Goal: Check status: Check status

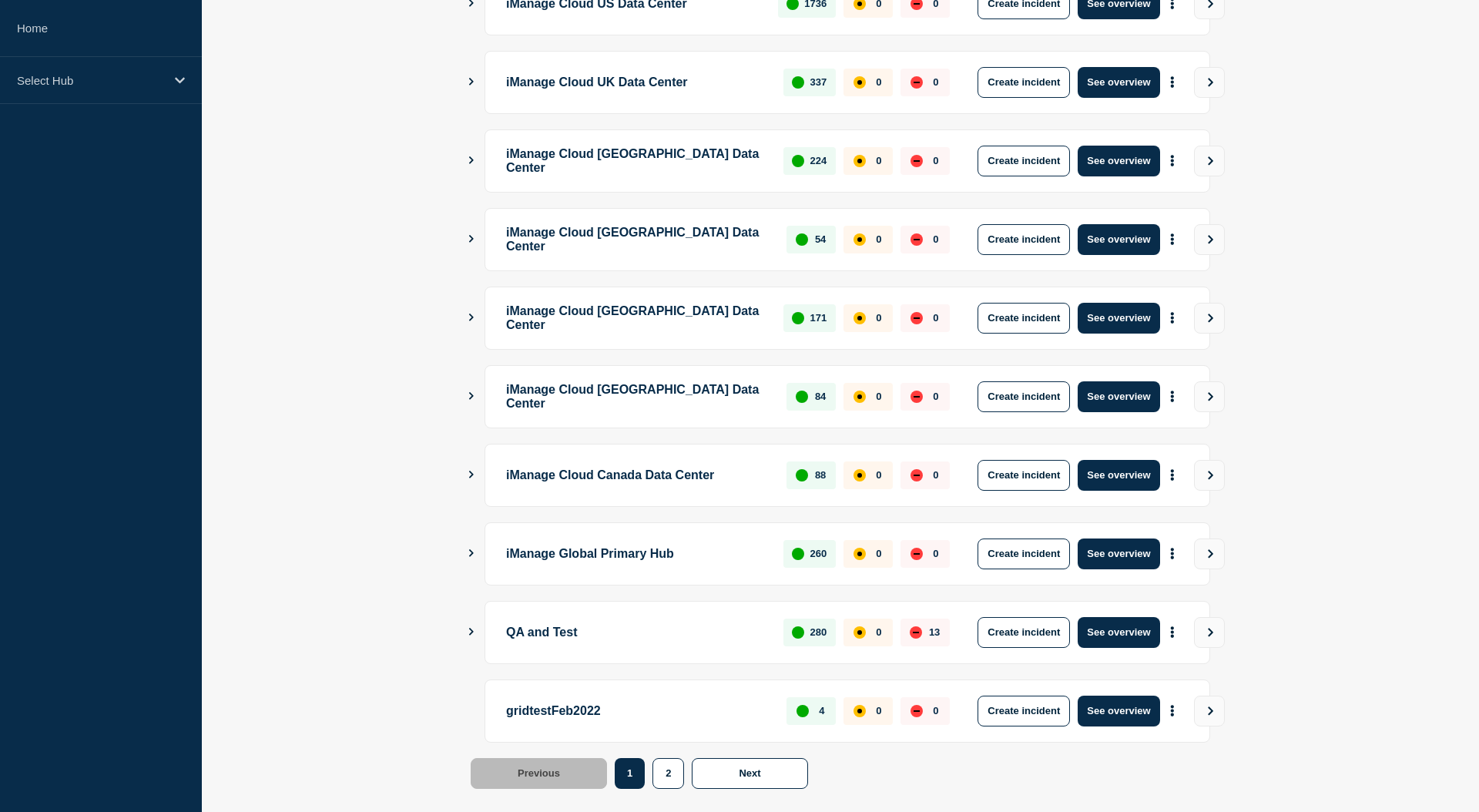
scroll to position [281, 0]
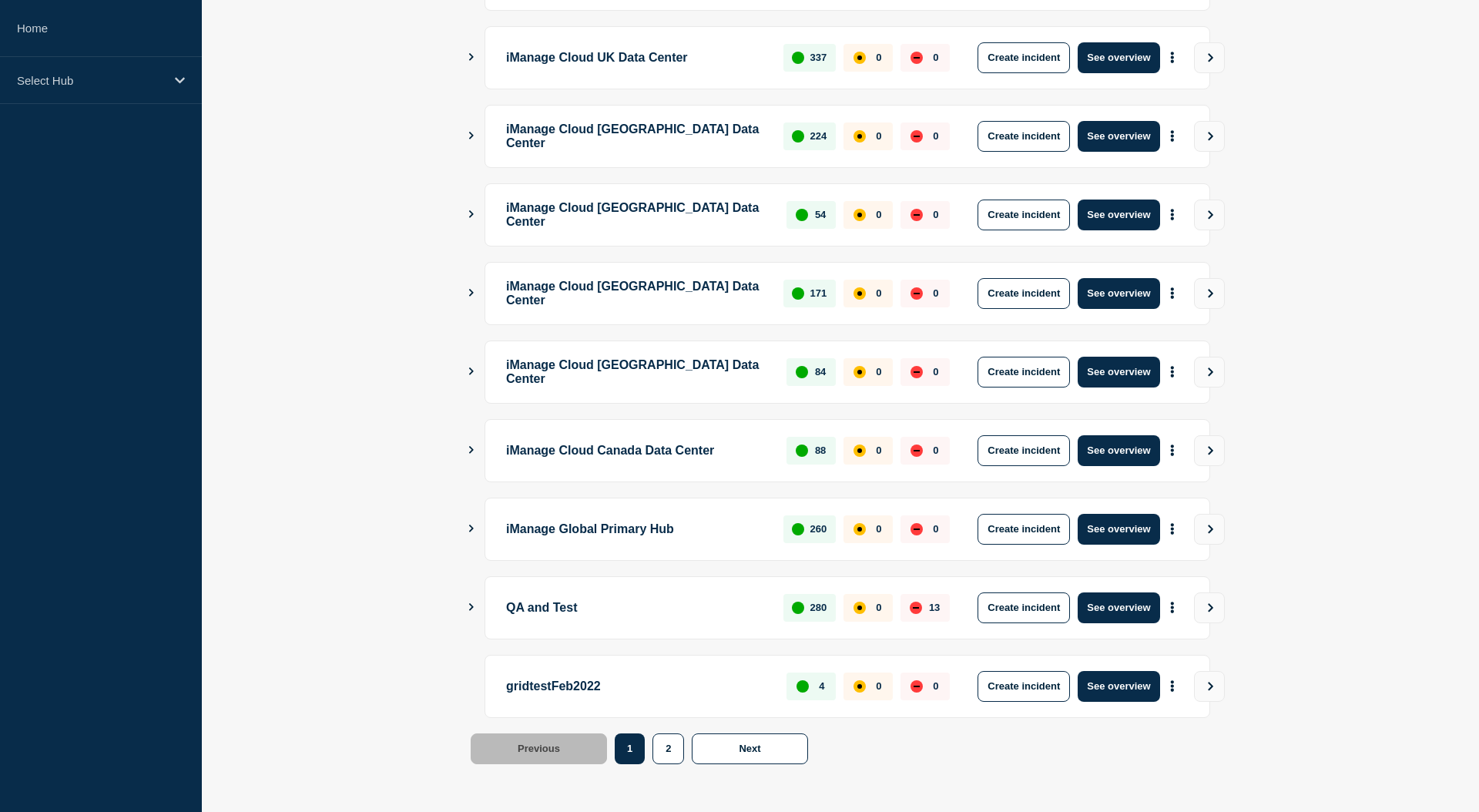
click at [491, 533] on div "iManage Global Primary Hub 260 0 0 Create incident See overview" at bounding box center [847, 529] width 726 height 63
click at [475, 524] on icon "Show Connected Hubs" at bounding box center [471, 528] width 10 height 8
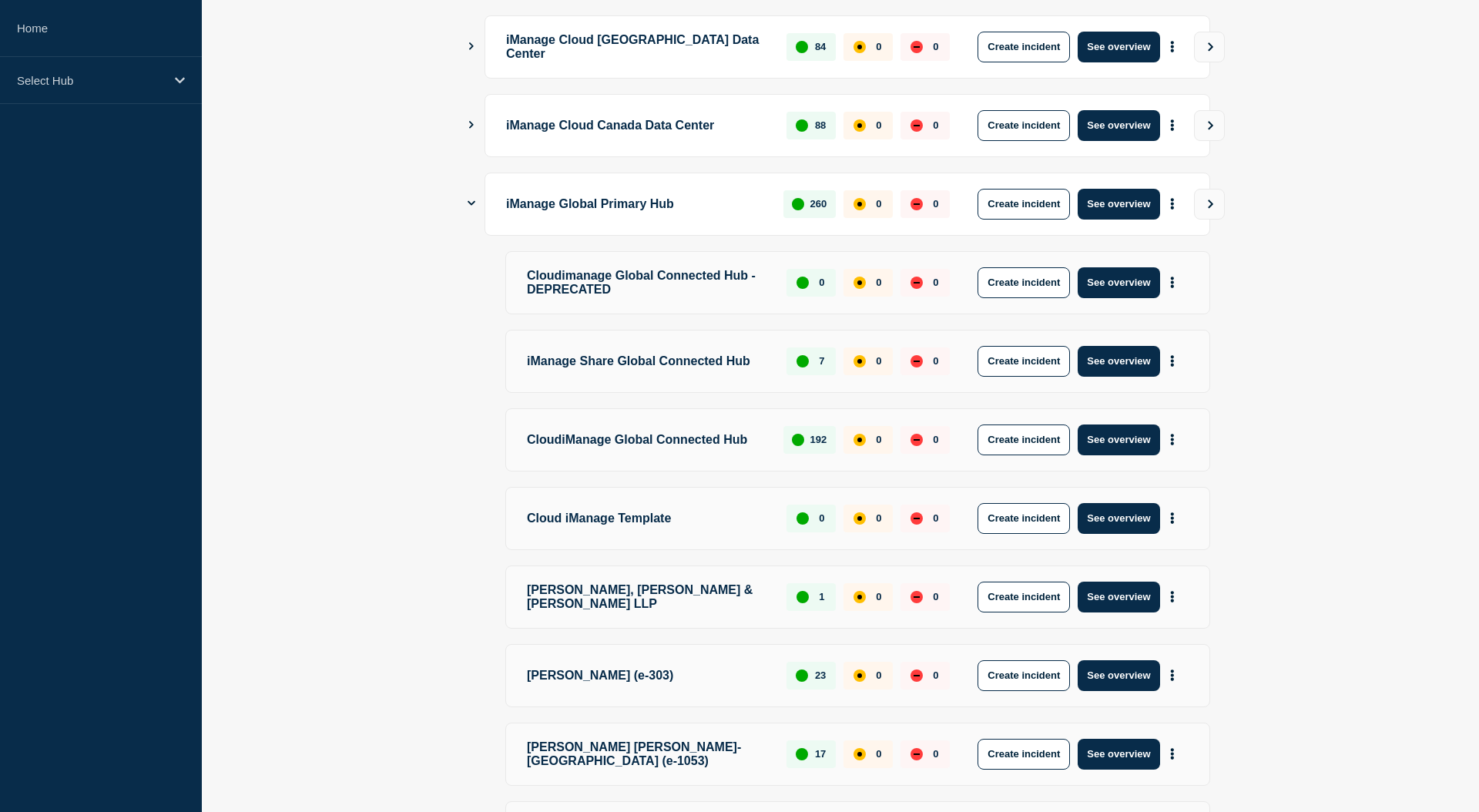
scroll to position [746, 0]
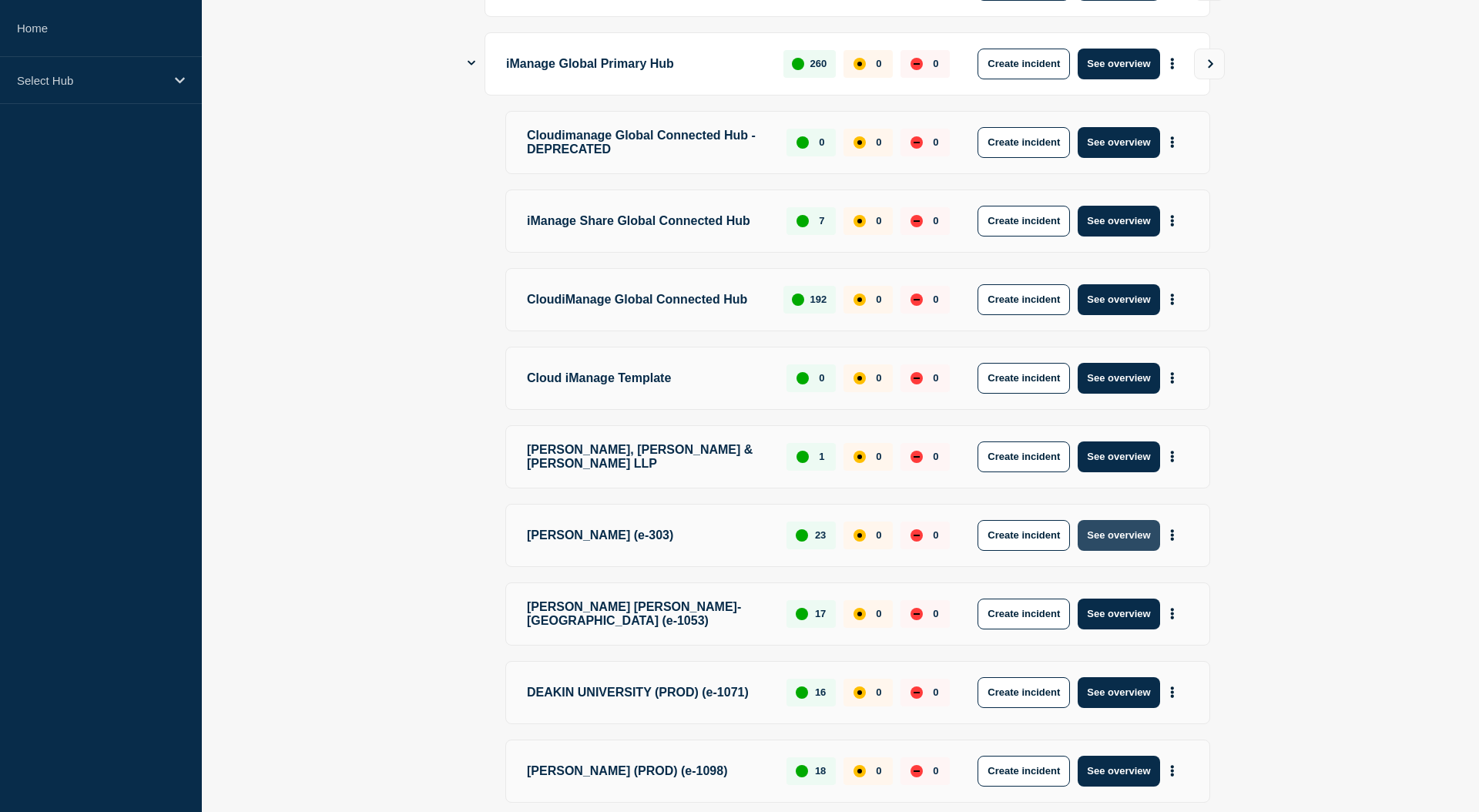
click at [1118, 534] on button "See overview" at bounding box center [1118, 535] width 82 height 31
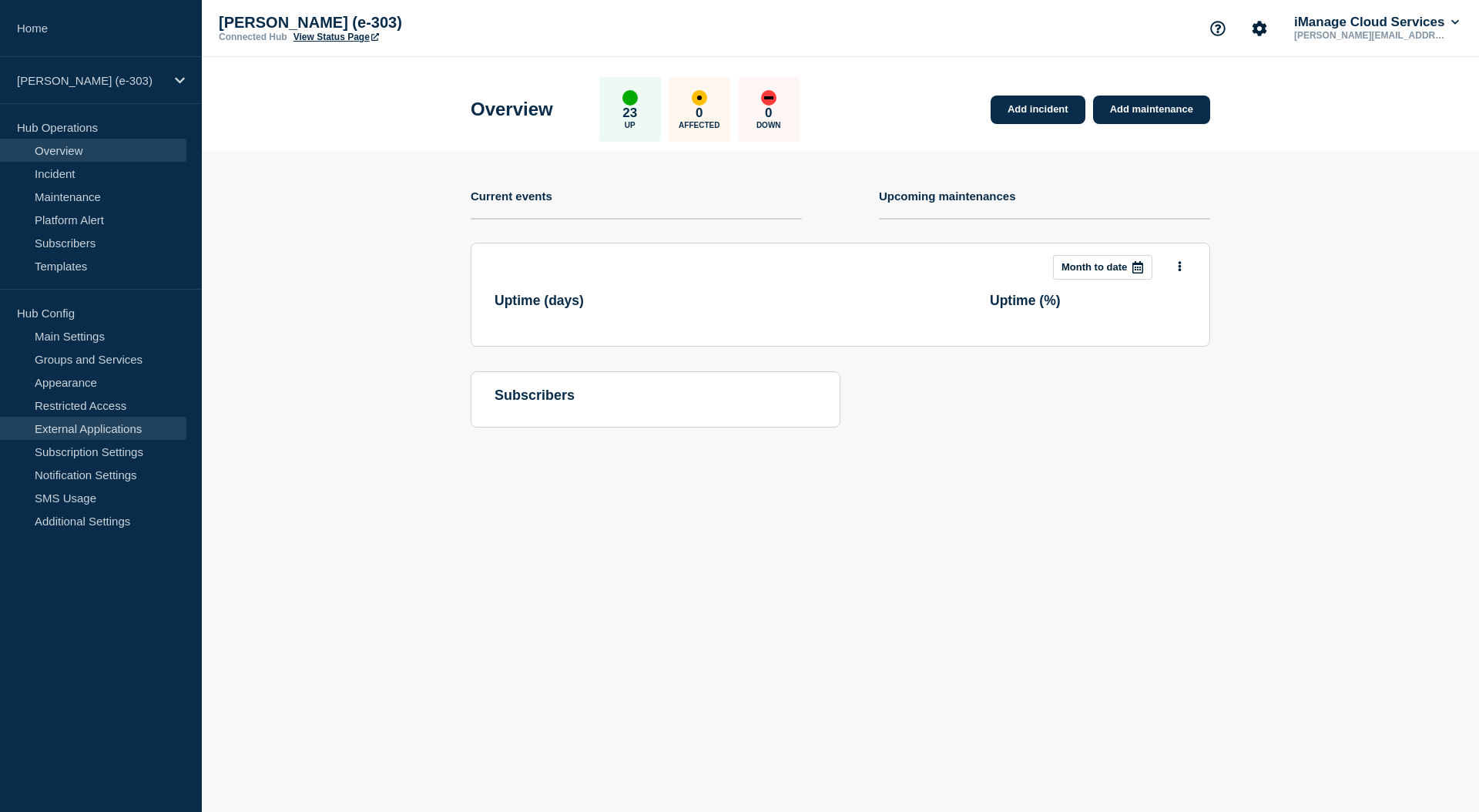
click at [99, 425] on link "External Applications" at bounding box center [93, 428] width 187 height 23
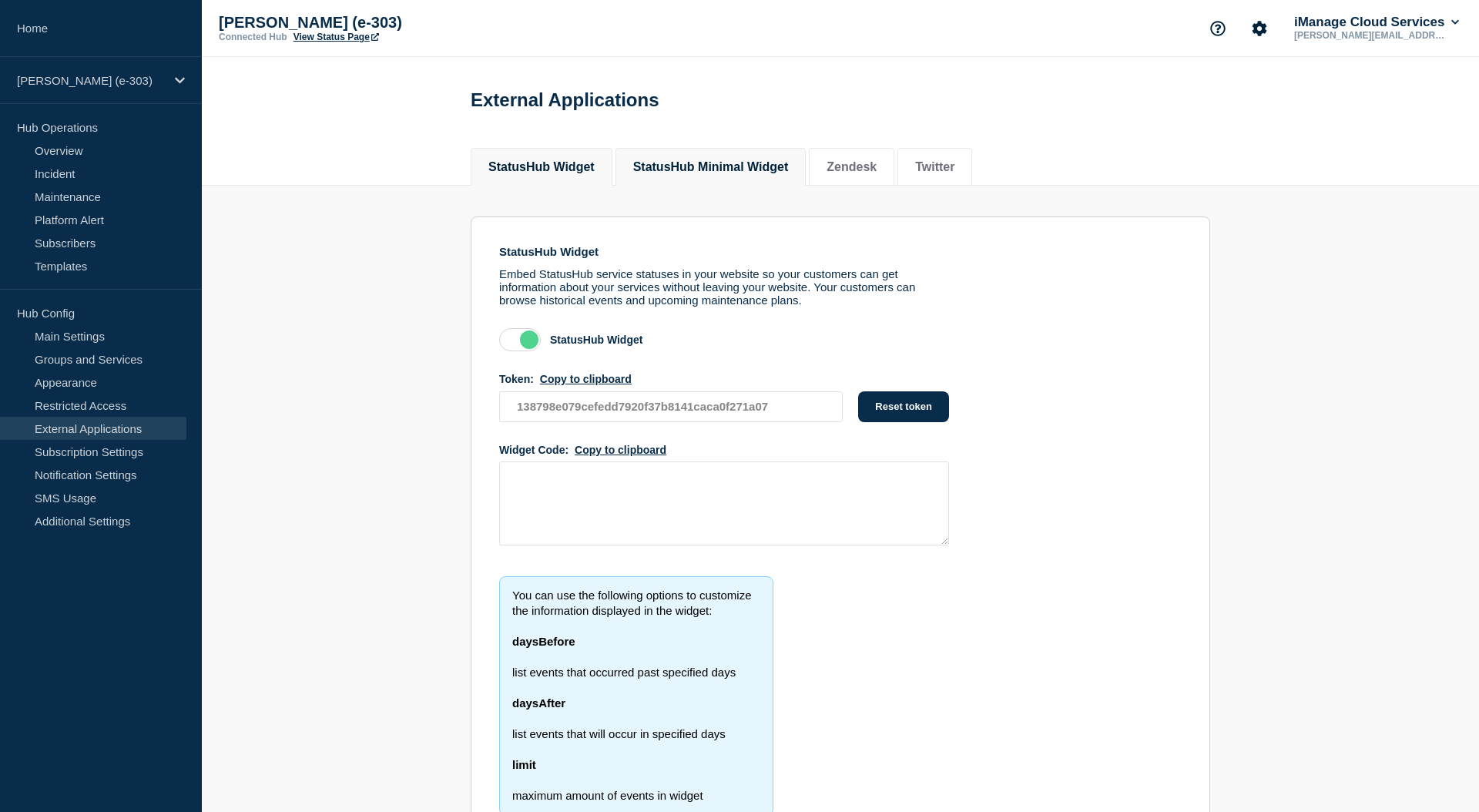
click at [721, 182] on li "StatusHub Minimal Widget" at bounding box center [711, 167] width 191 height 38
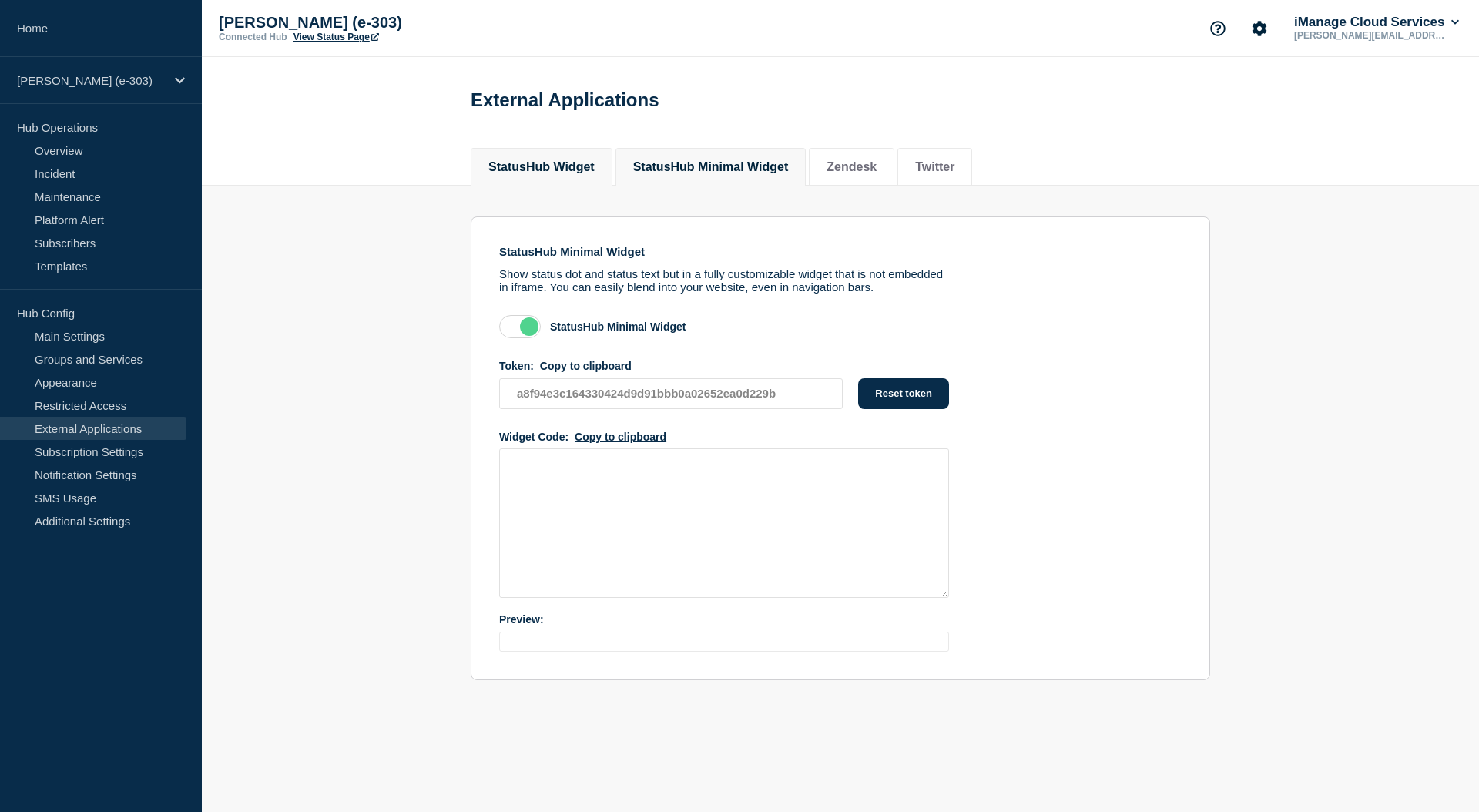
click at [600, 181] on li "StatusHub Widget" at bounding box center [542, 167] width 142 height 38
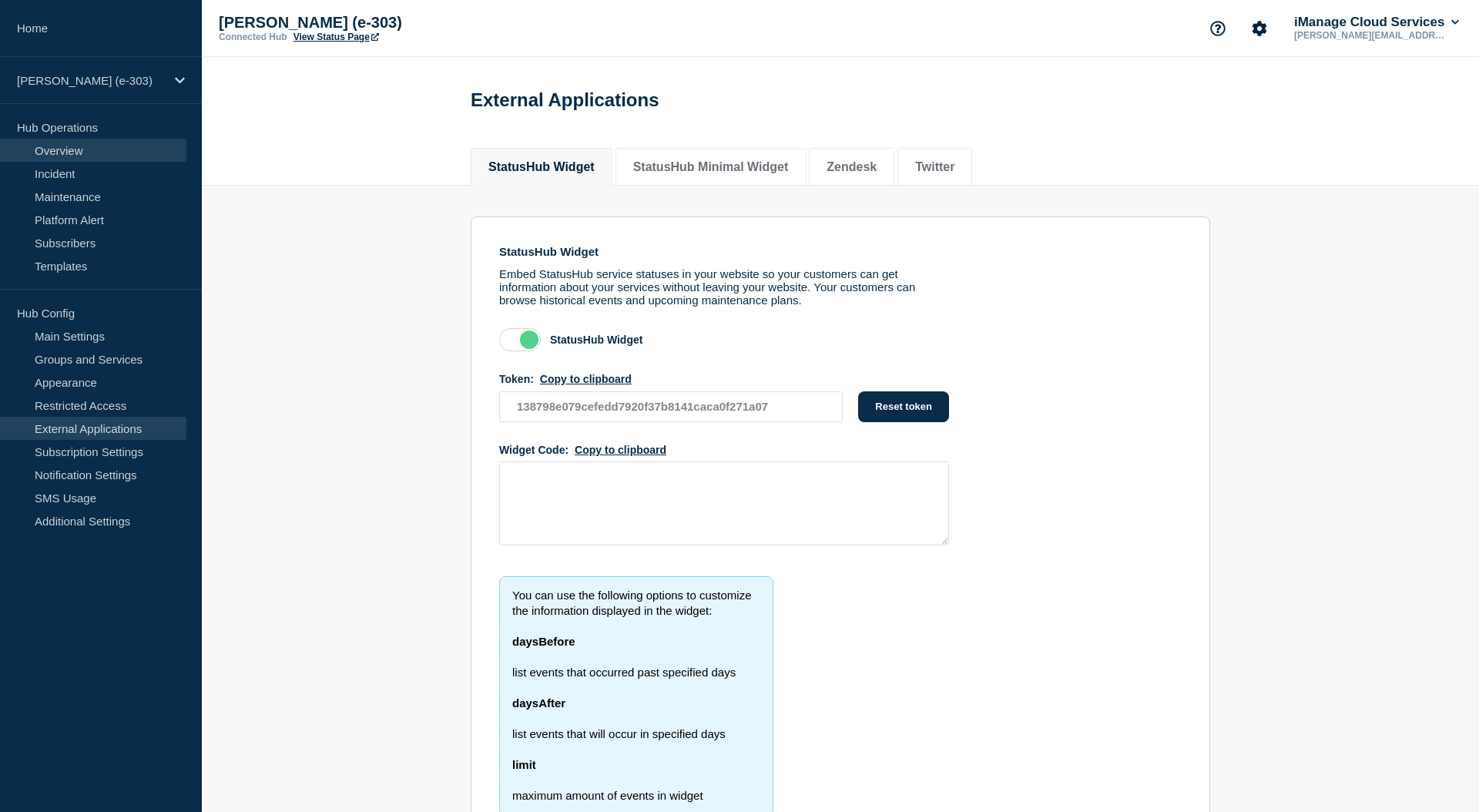
click at [107, 151] on link "Overview" at bounding box center [93, 150] width 187 height 23
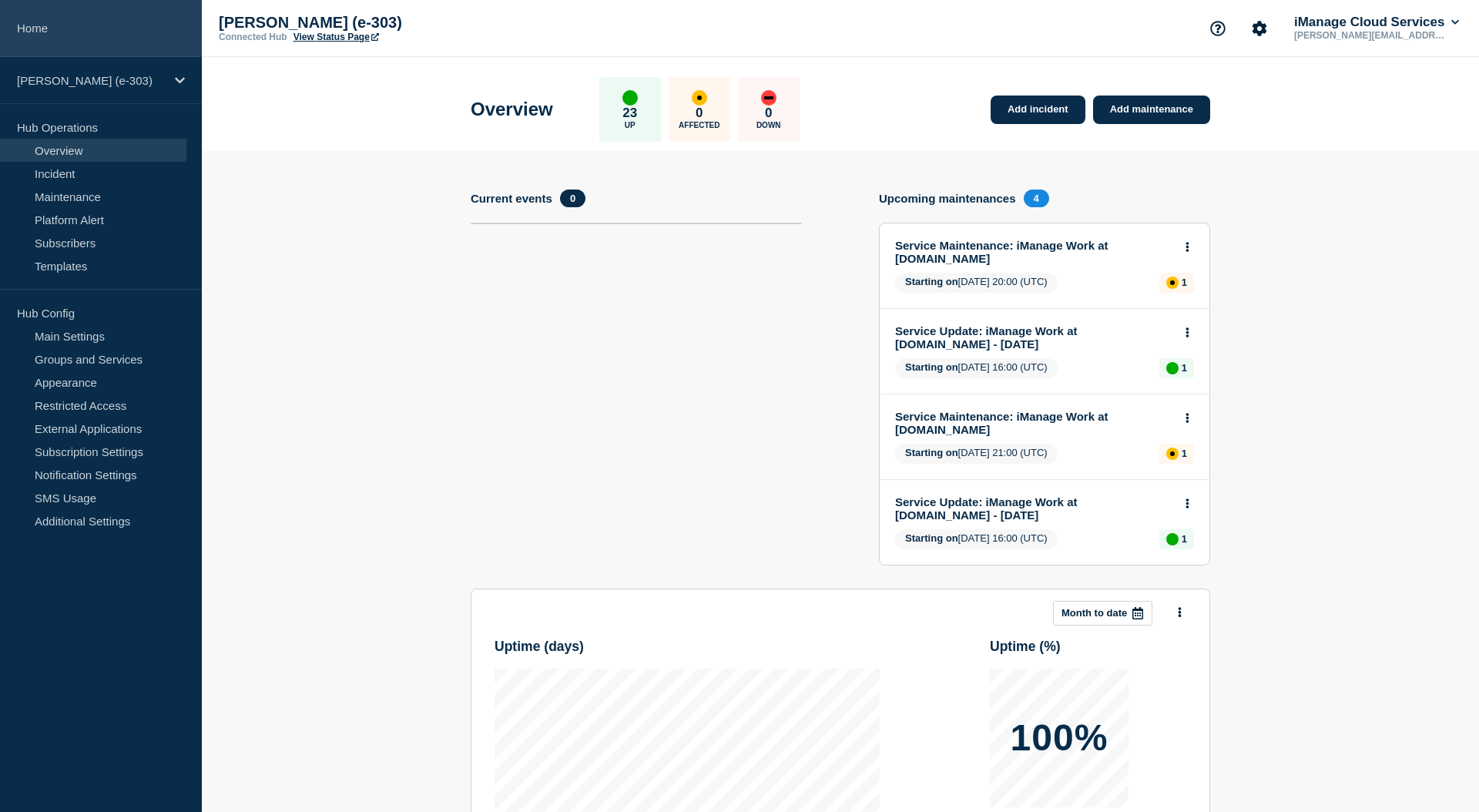
click at [111, 32] on link "Home" at bounding box center [101, 28] width 202 height 57
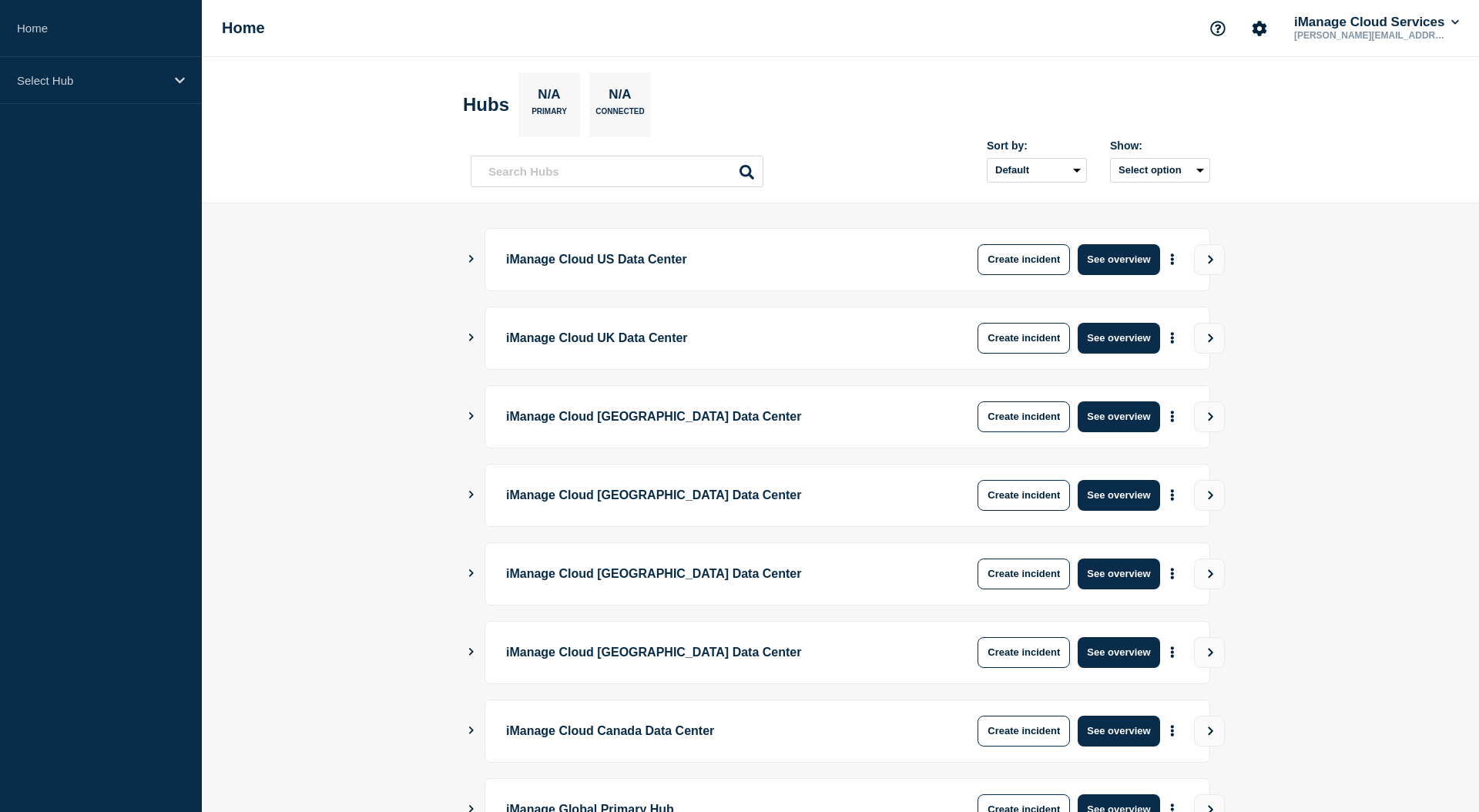
scroll to position [281, 0]
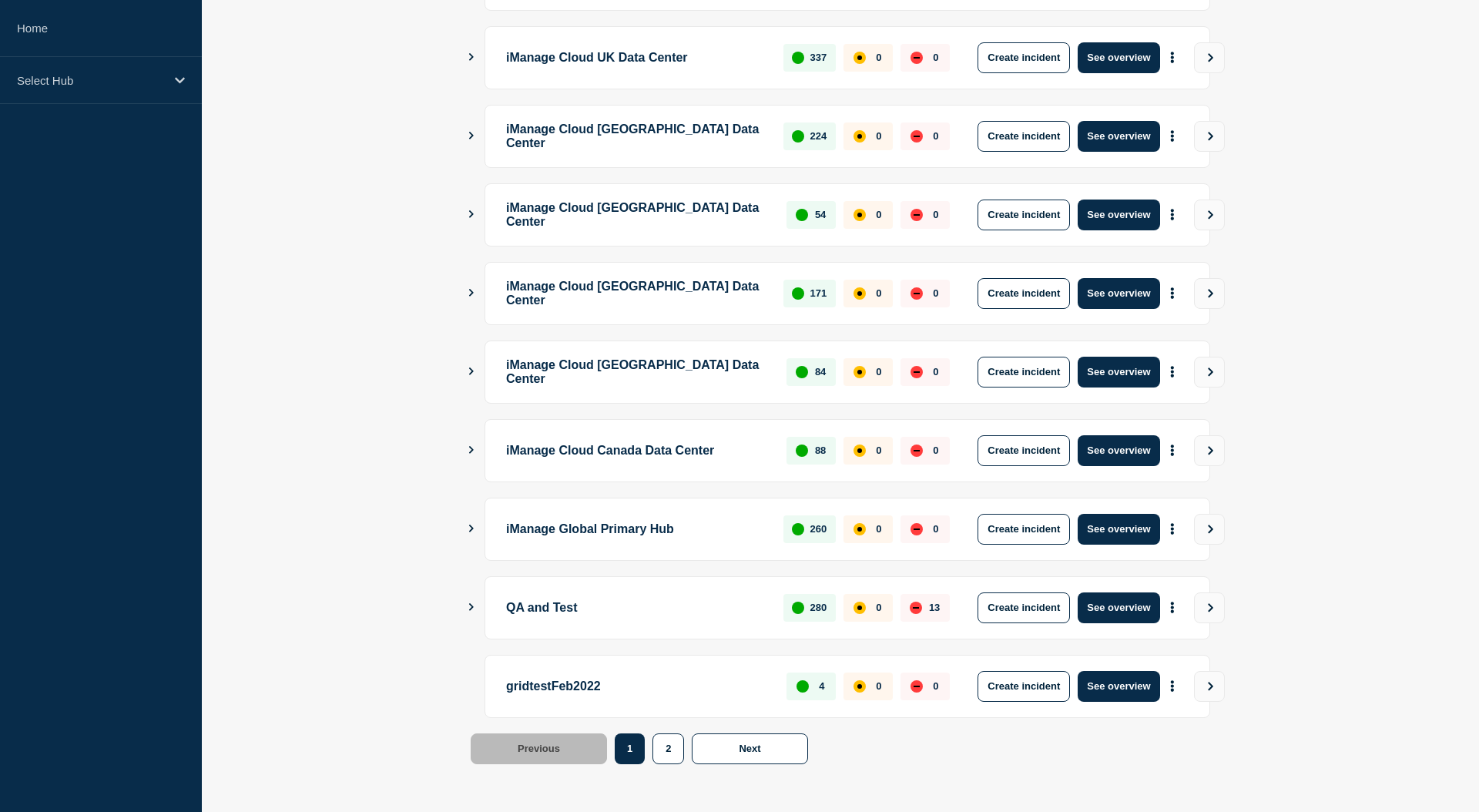
click at [483, 528] on div "iManage Global Primary Hub 260 0 0 Create incident See overview" at bounding box center [841, 529] width 740 height 63
click at [475, 527] on icon "Show Connected Hubs" at bounding box center [471, 528] width 10 height 8
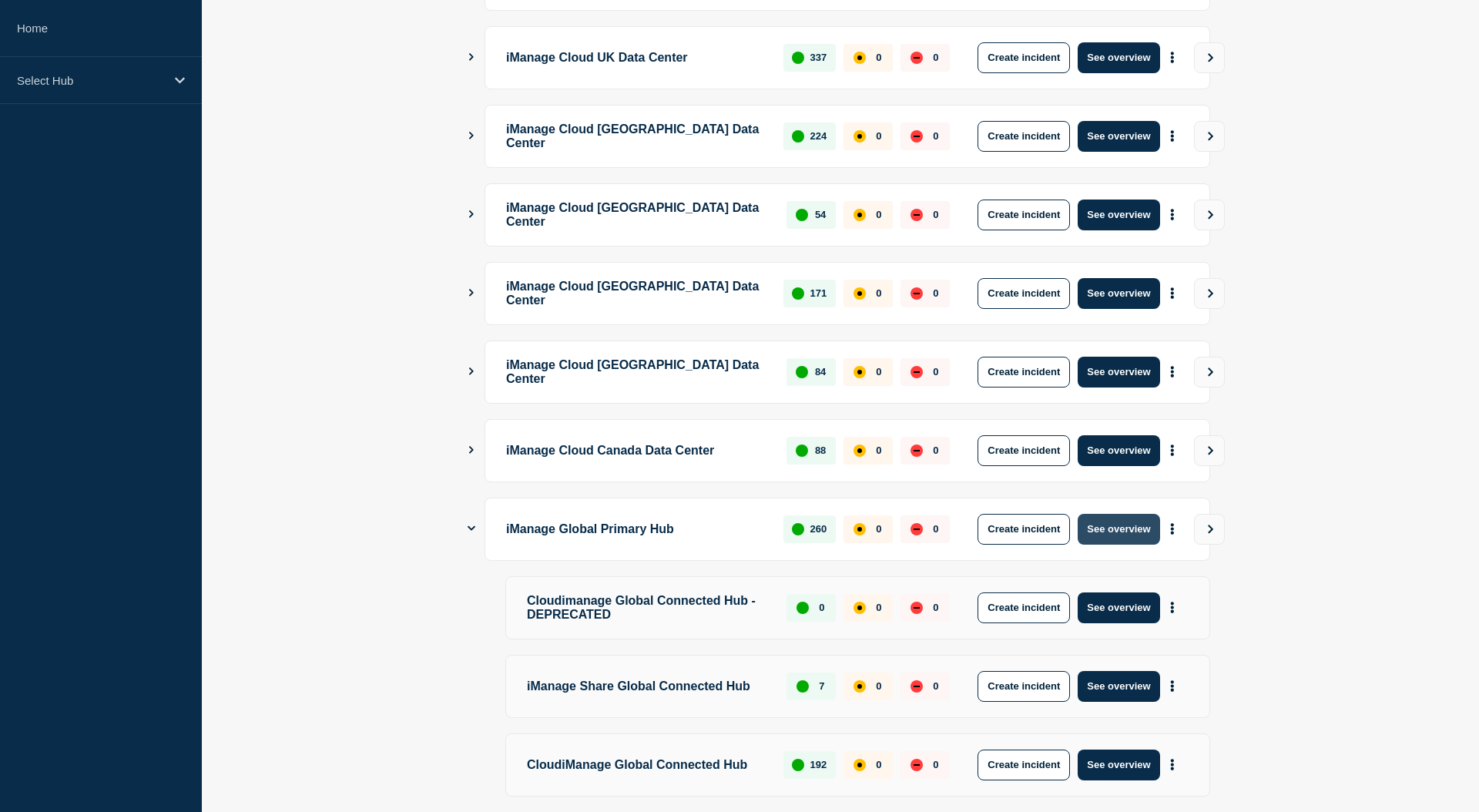
click at [1126, 528] on button "See overview" at bounding box center [1118, 529] width 82 height 31
